Goal: Transaction & Acquisition: Purchase product/service

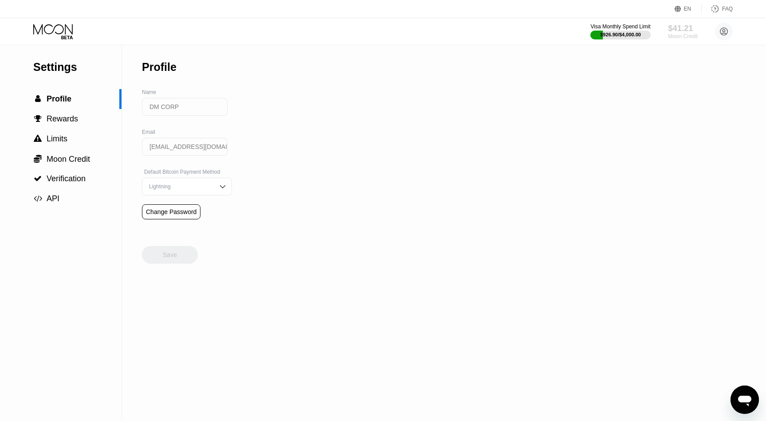
click at [679, 32] on div "$41.21" at bounding box center [683, 28] width 30 height 9
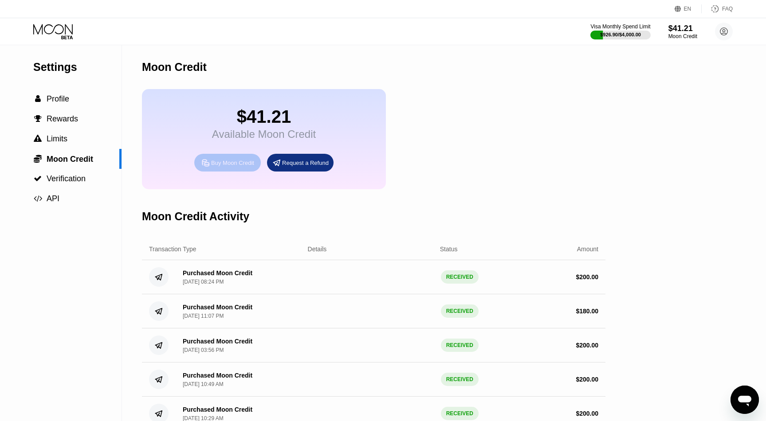
click at [234, 166] on div "Buy Moon Credit" at bounding box center [232, 163] width 43 height 8
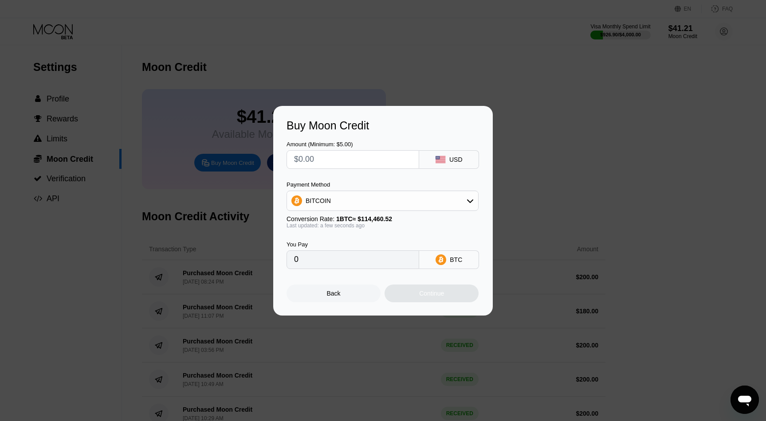
click at [393, 202] on div "BITCOIN" at bounding box center [382, 201] width 191 height 18
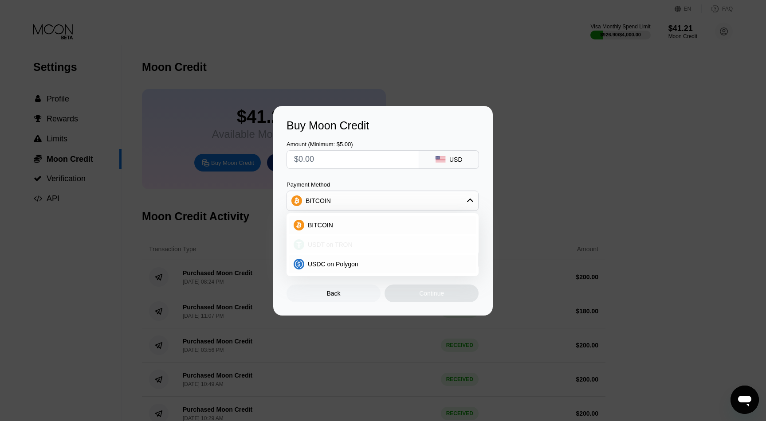
click at [365, 245] on div "USDT on TRON" at bounding box center [387, 244] width 167 height 7
type input "0.00"
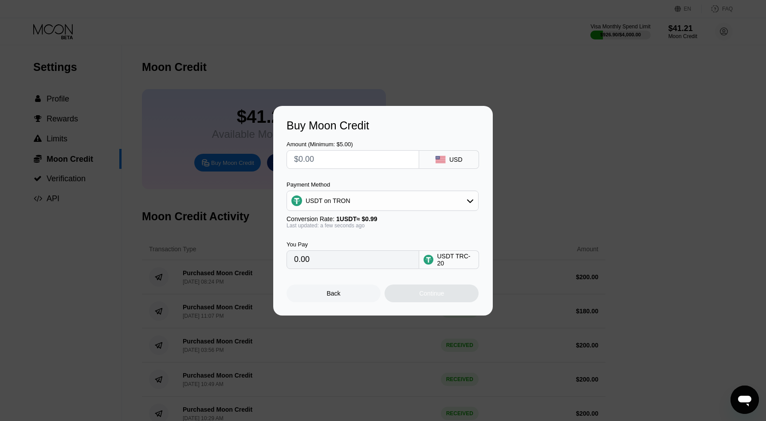
click at [343, 157] on input "text" at bounding box center [353, 160] width 118 height 18
type input "$2"
type input "2.02"
type input "$20"
type input "20.20"
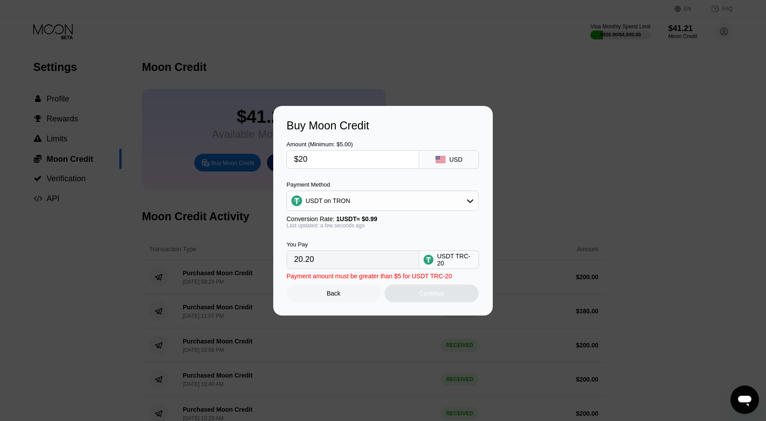
type input "$200"
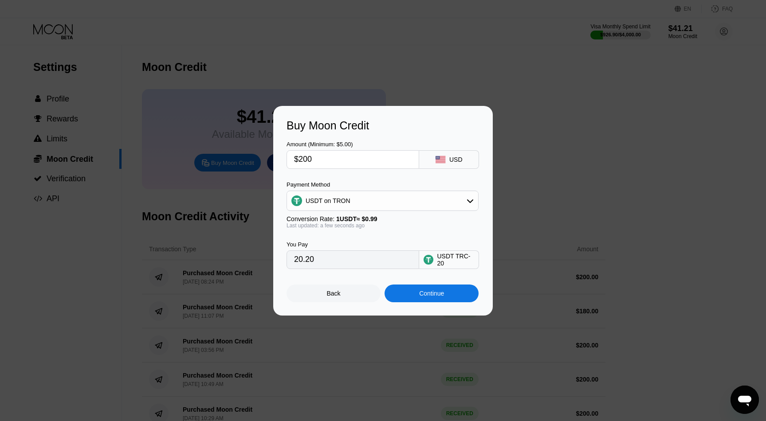
type input "202.02"
type input "$200"
click at [414, 291] on div "Continue" at bounding box center [432, 294] width 94 height 18
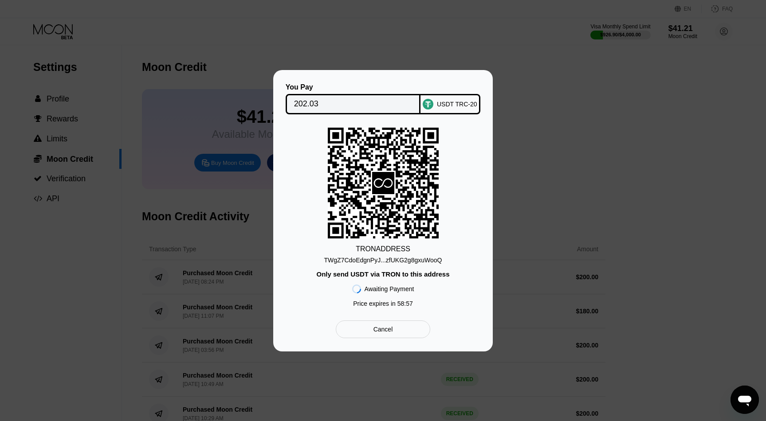
click at [400, 262] on div "TWgZ7CdoEdgnPyJ...zfUKG2g8gxuWooQ" at bounding box center [383, 260] width 118 height 7
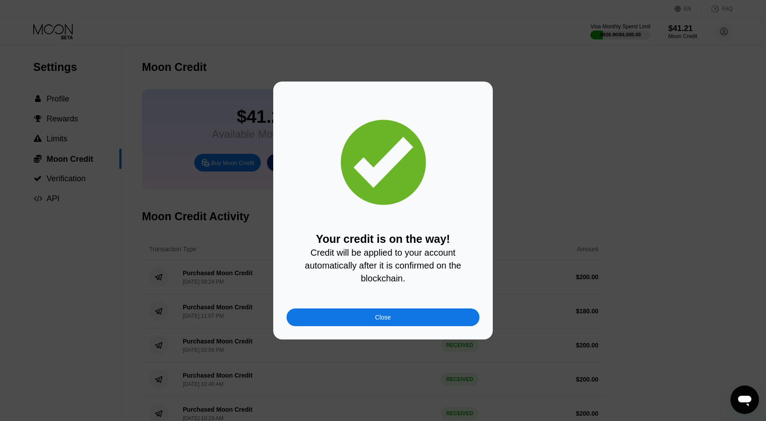
click at [432, 317] on div "Close" at bounding box center [383, 318] width 193 height 18
